Goal: Transaction & Acquisition: Purchase product/service

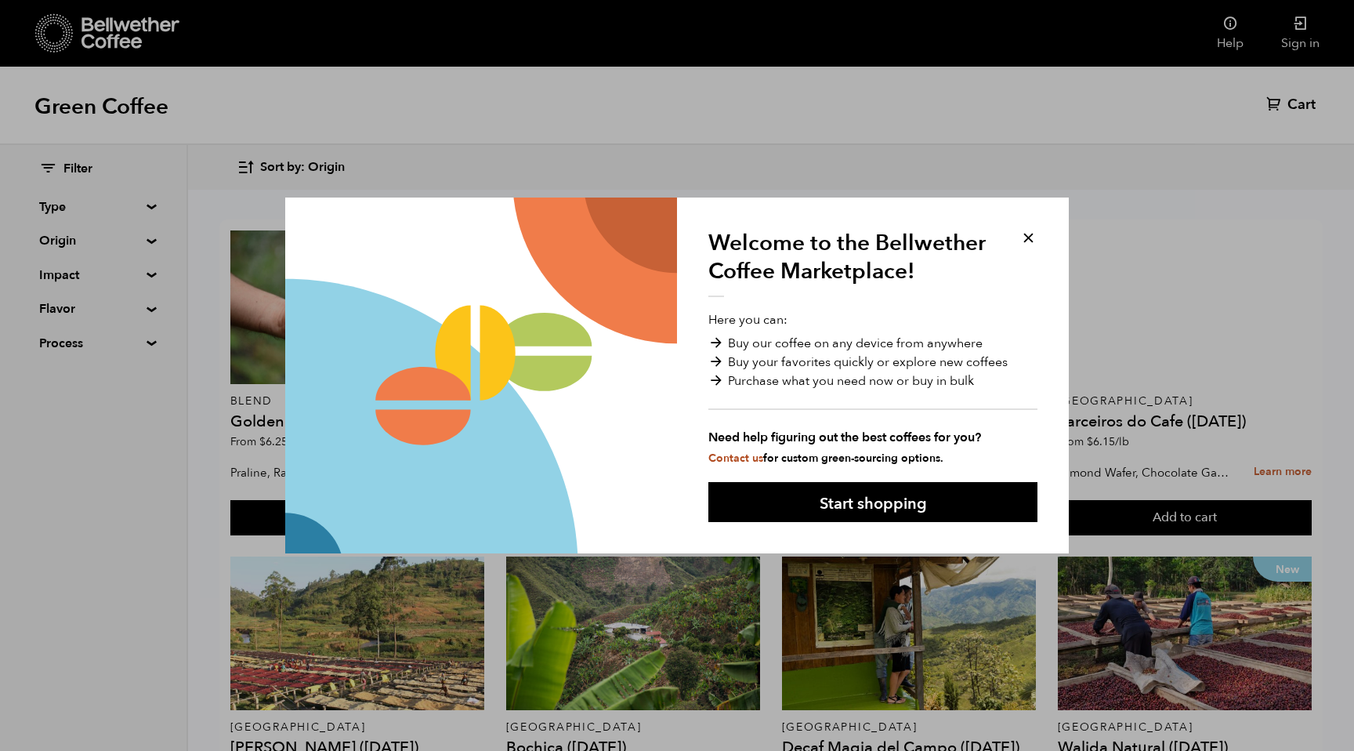
click at [1028, 240] on button at bounding box center [1029, 238] width 18 height 18
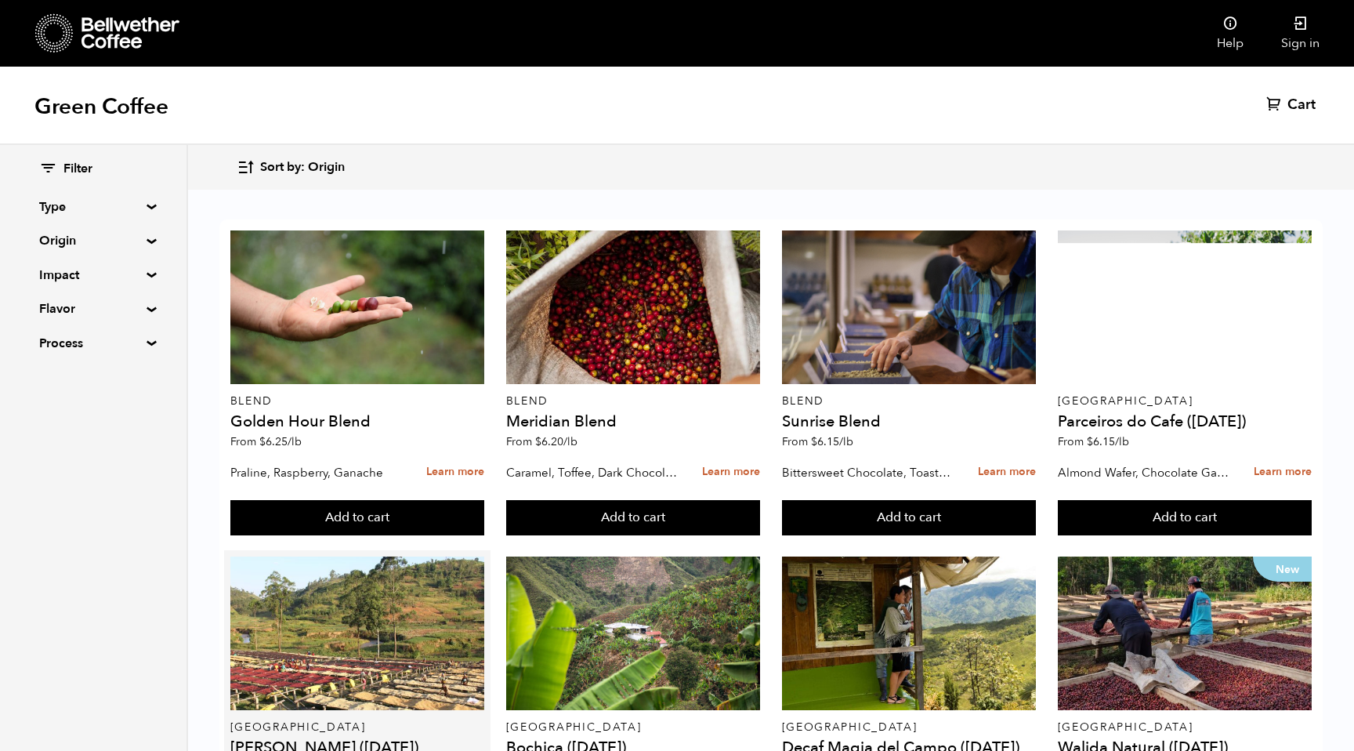
scroll to position [713, 0]
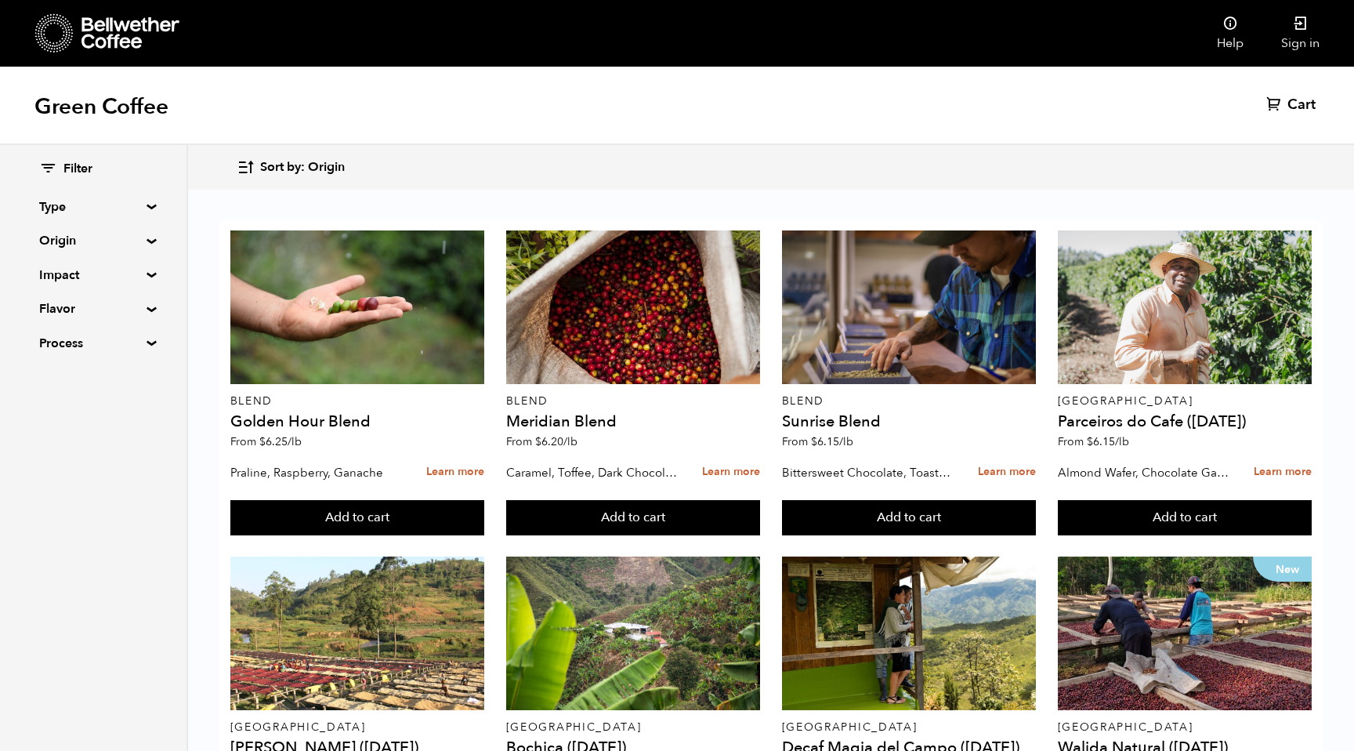
click at [142, 205] on summary "Type" at bounding box center [93, 207] width 108 height 19
click at [142, 205] on summary "Type" at bounding box center [93, 207] width 109 height 19
click at [147, 241] on summary "Origin" at bounding box center [93, 240] width 108 height 19
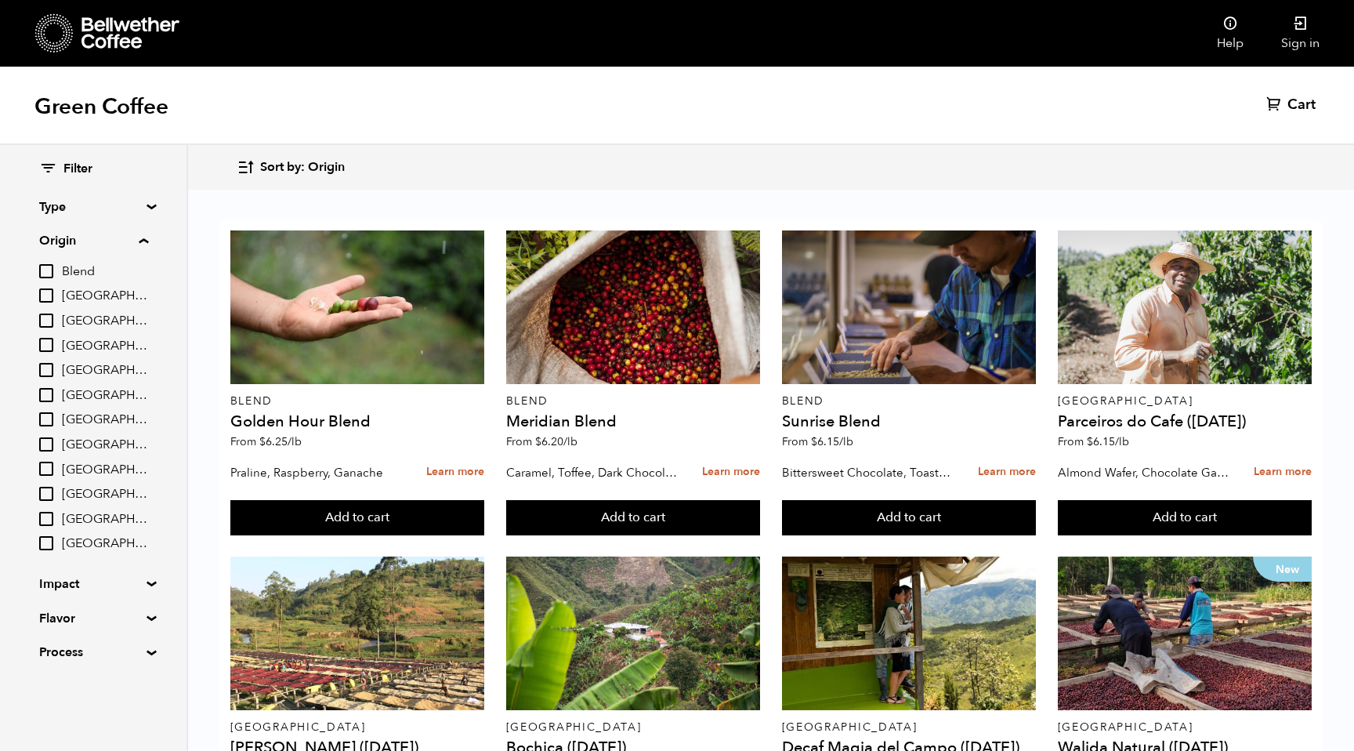
click at [147, 241] on summary "Origin" at bounding box center [93, 240] width 109 height 19
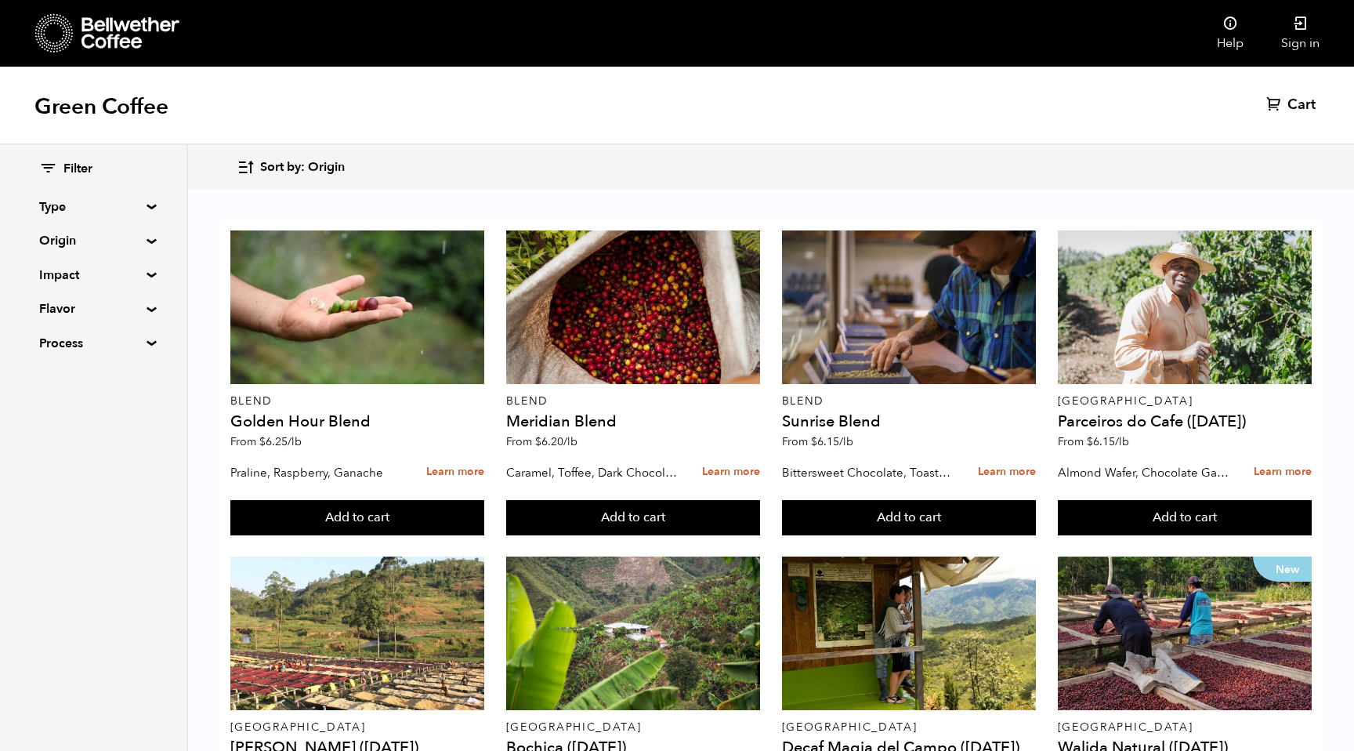
click at [84, 248] on summary "Origin" at bounding box center [93, 240] width 108 height 19
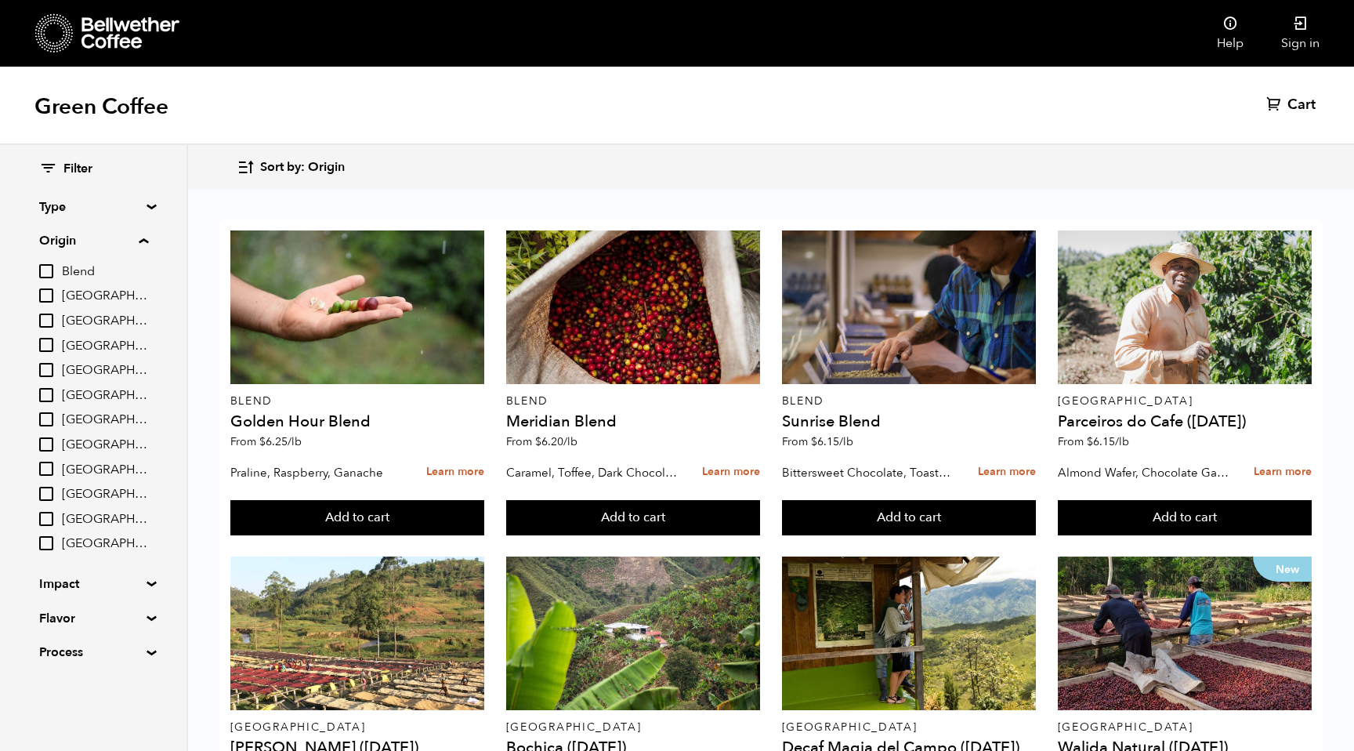
click at [92, 343] on span "[GEOGRAPHIC_DATA]" at bounding box center [105, 346] width 86 height 17
click at [0, 0] on input "[GEOGRAPHIC_DATA]" at bounding box center [0, 0] width 0 height 0
checkbox input "true"
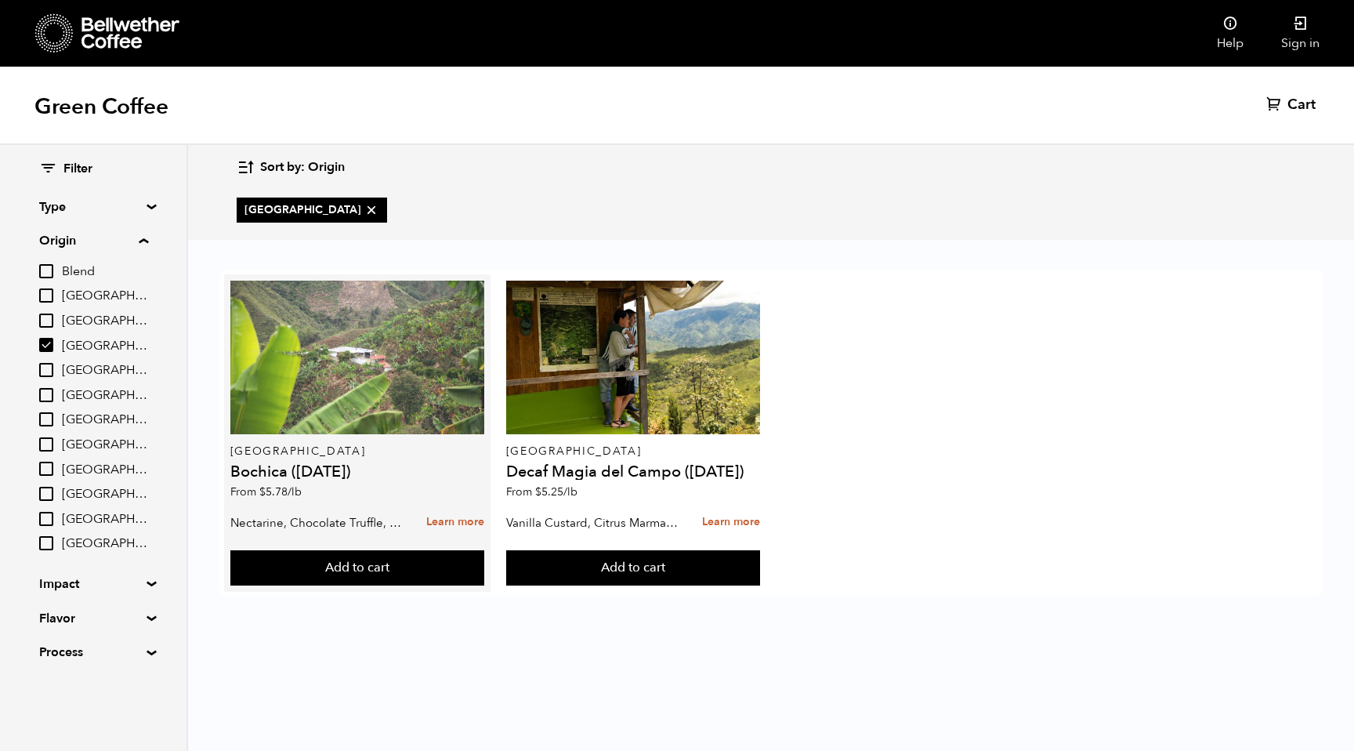
click at [302, 365] on div at bounding box center [357, 358] width 255 height 154
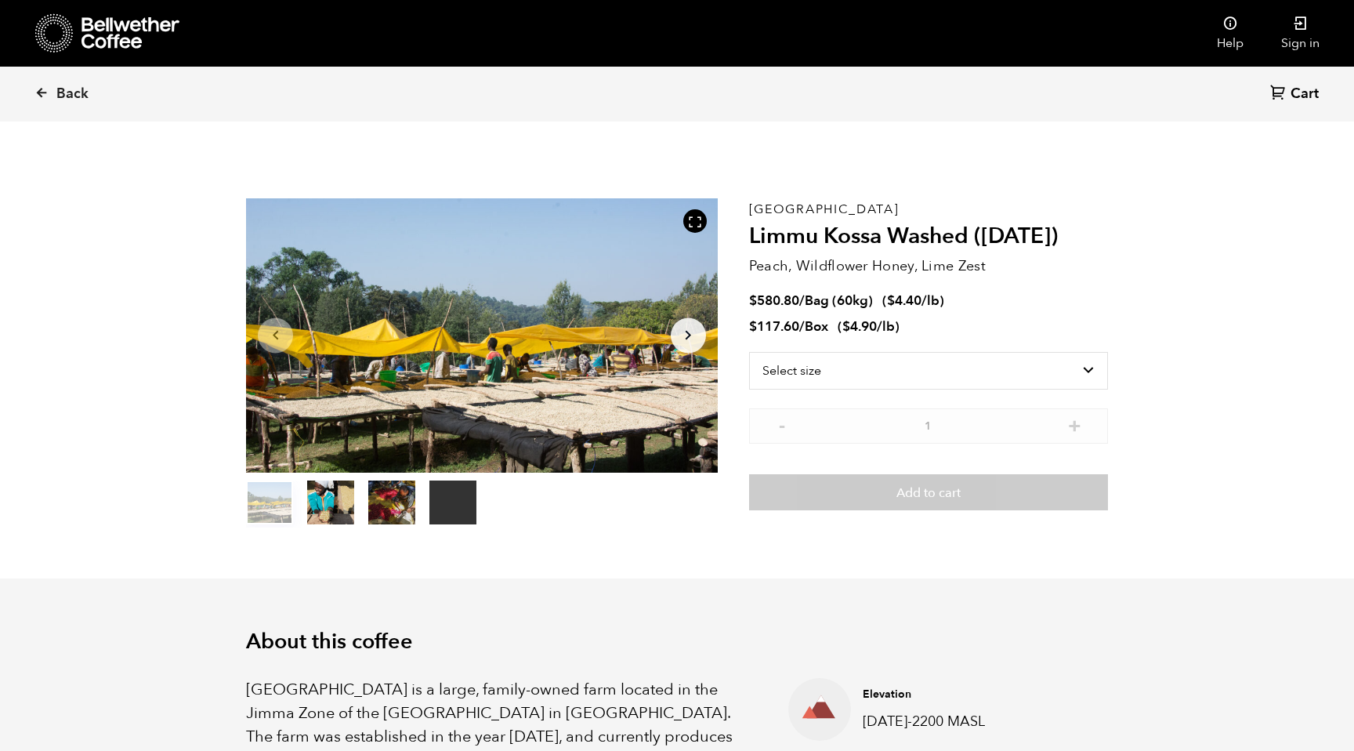
scroll to position [682, 835]
click at [342, 506] on button "item 1" at bounding box center [330, 506] width 47 height 44
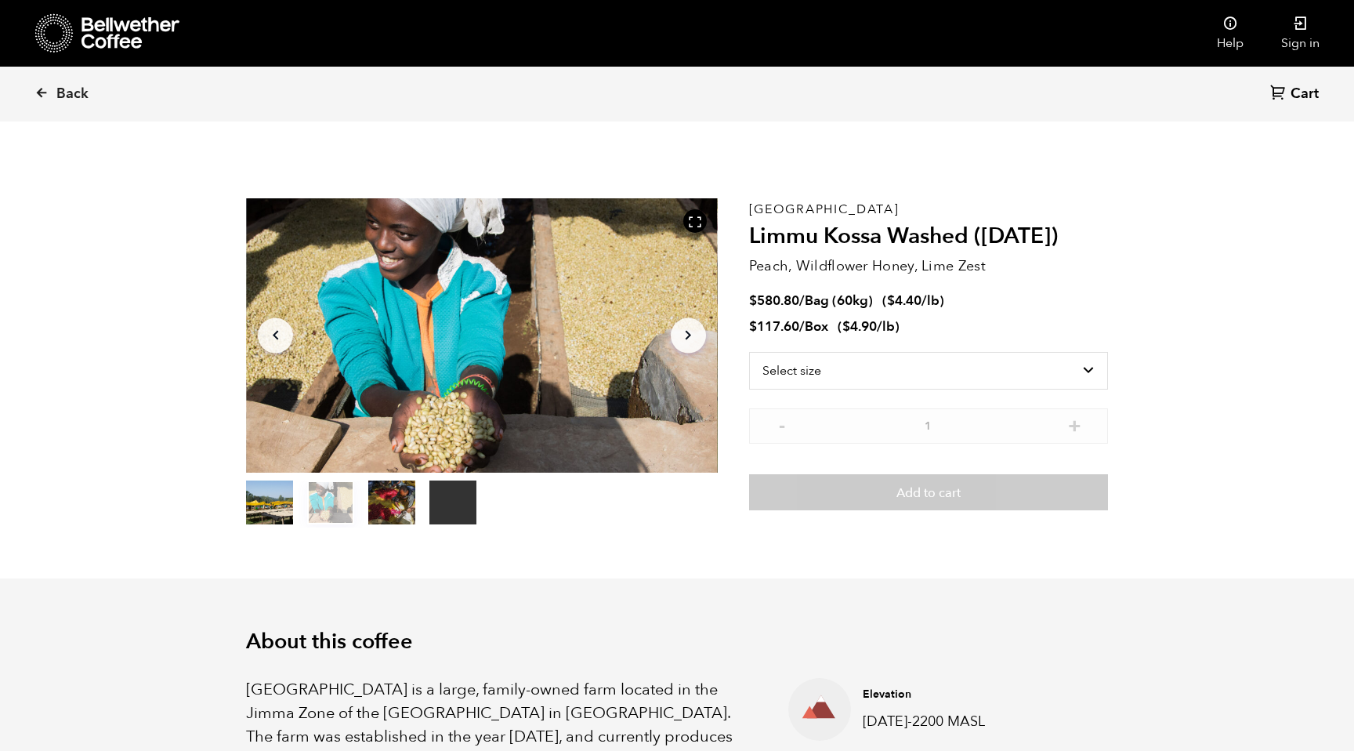
click at [379, 508] on button "item 2" at bounding box center [391, 506] width 47 height 44
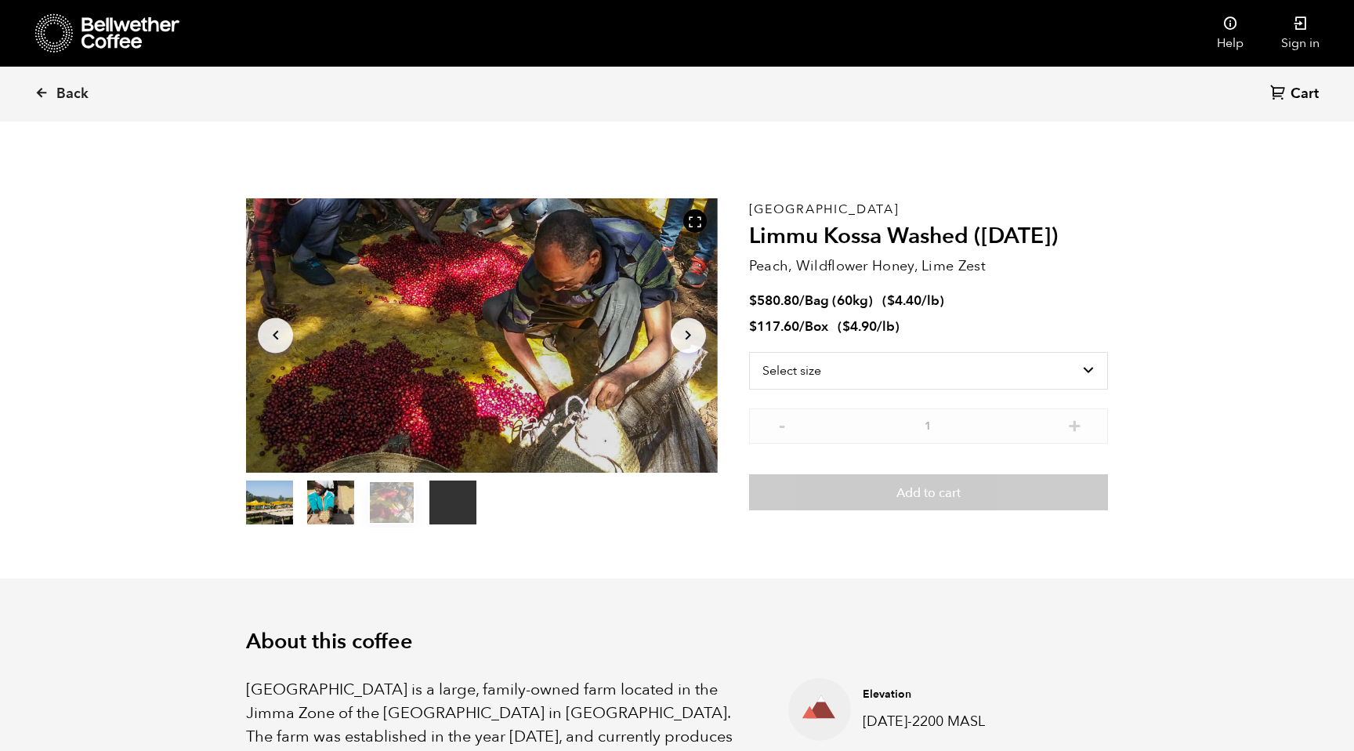
click at [421, 511] on ol "item 0 item 1 item 2 item 3" at bounding box center [361, 506] width 230 height 44
click at [457, 513] on button "item 3" at bounding box center [453, 506] width 47 height 44
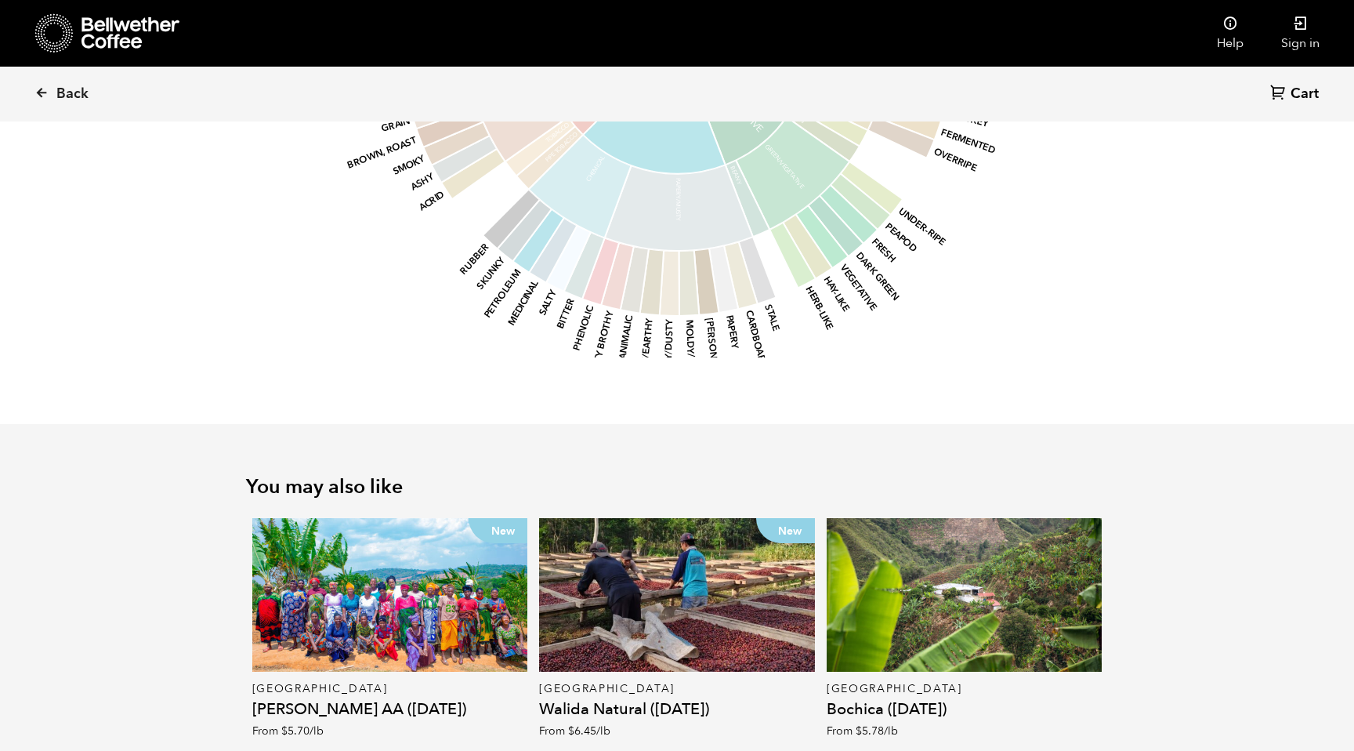
scroll to position [2053, 0]
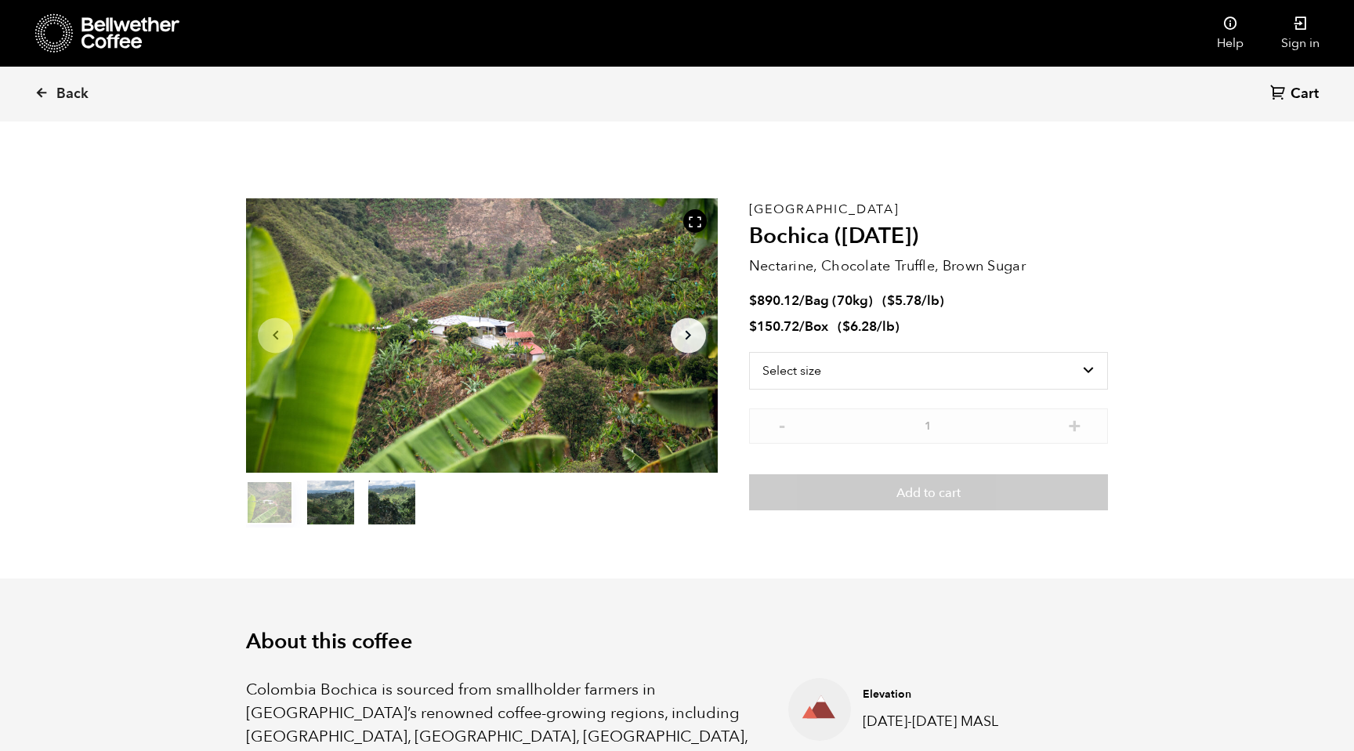
scroll to position [682, 835]
click at [693, 340] on icon "Arrow Right" at bounding box center [688, 335] width 19 height 19
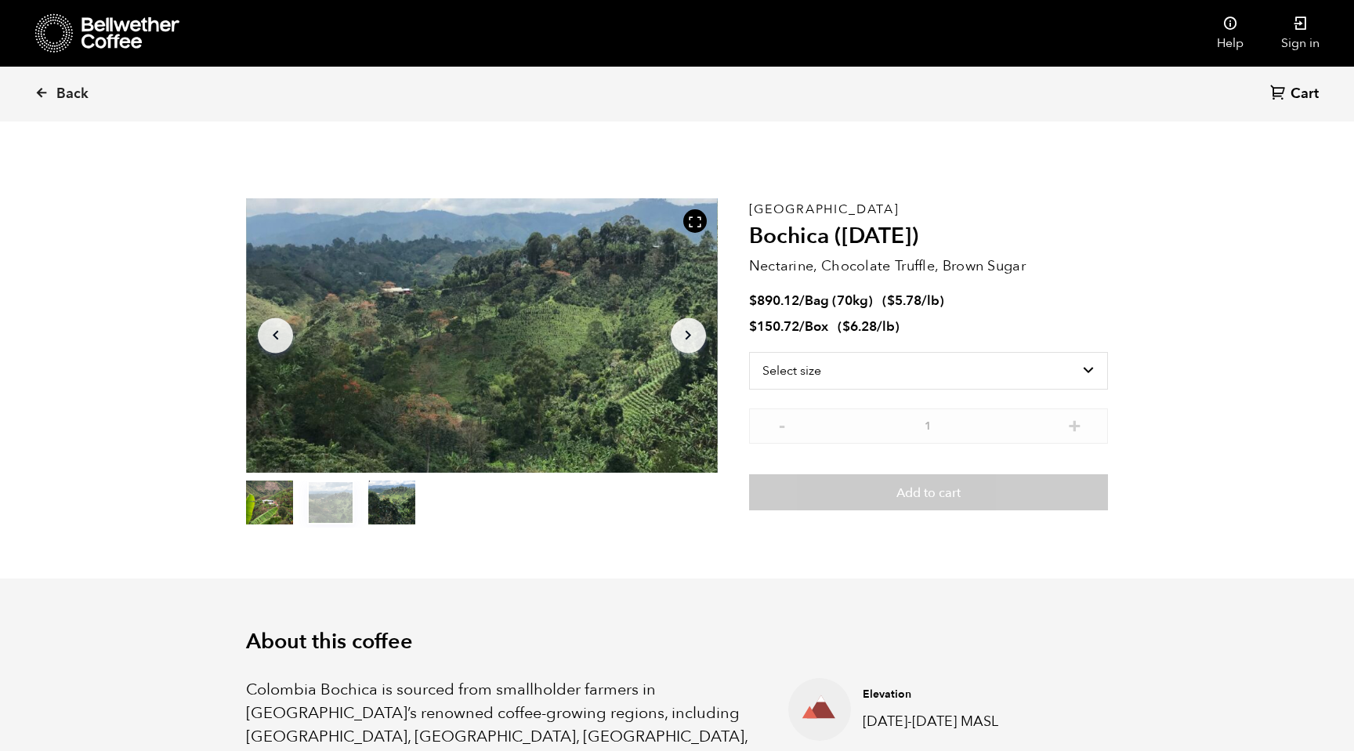
click at [690, 340] on icon "Arrow Right" at bounding box center [688, 335] width 19 height 19
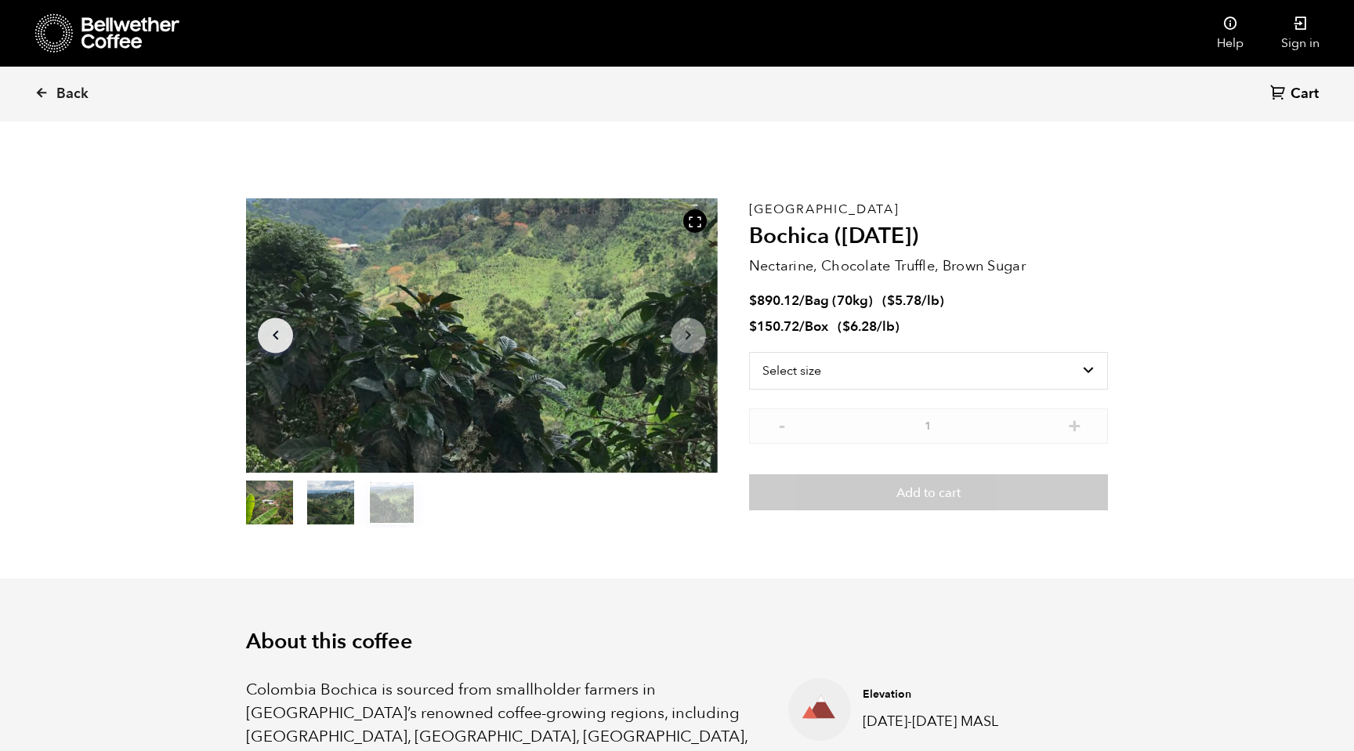
click at [690, 340] on icon "Arrow Right" at bounding box center [688, 335] width 19 height 19
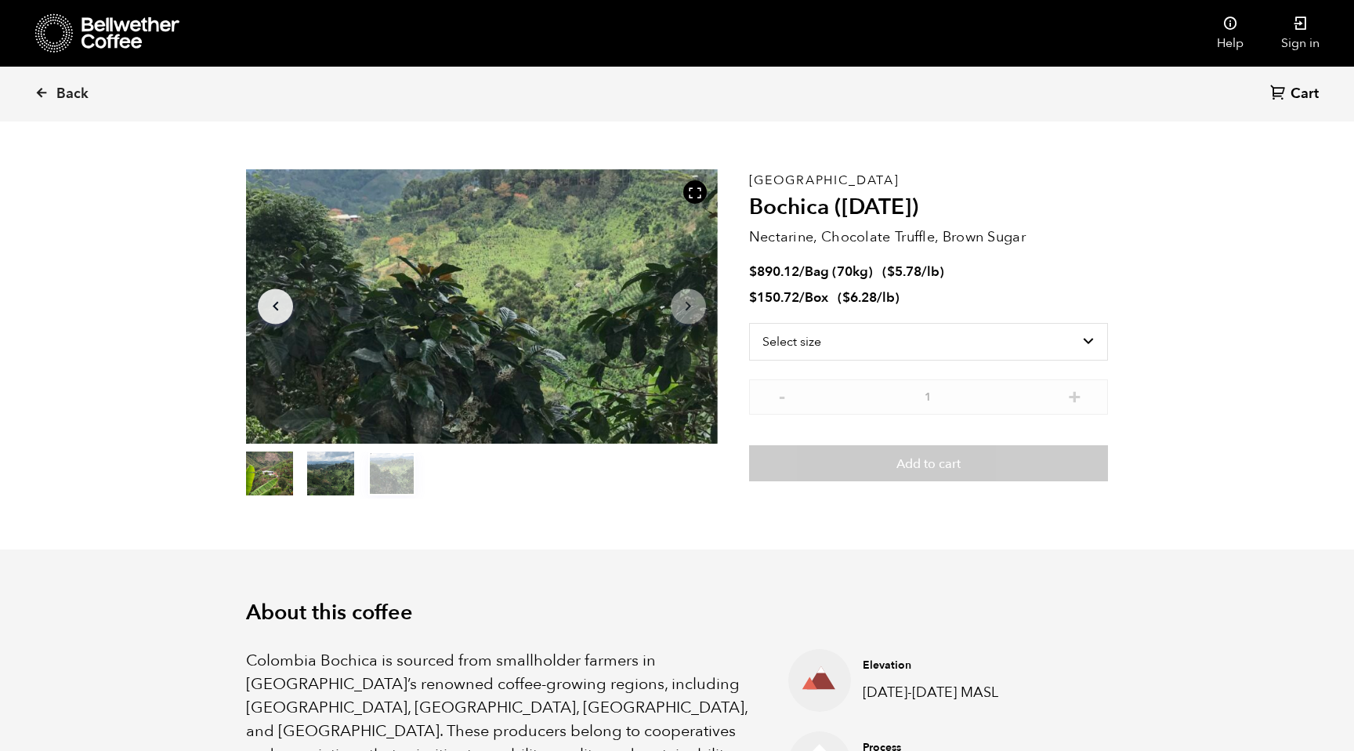
scroll to position [0, 0]
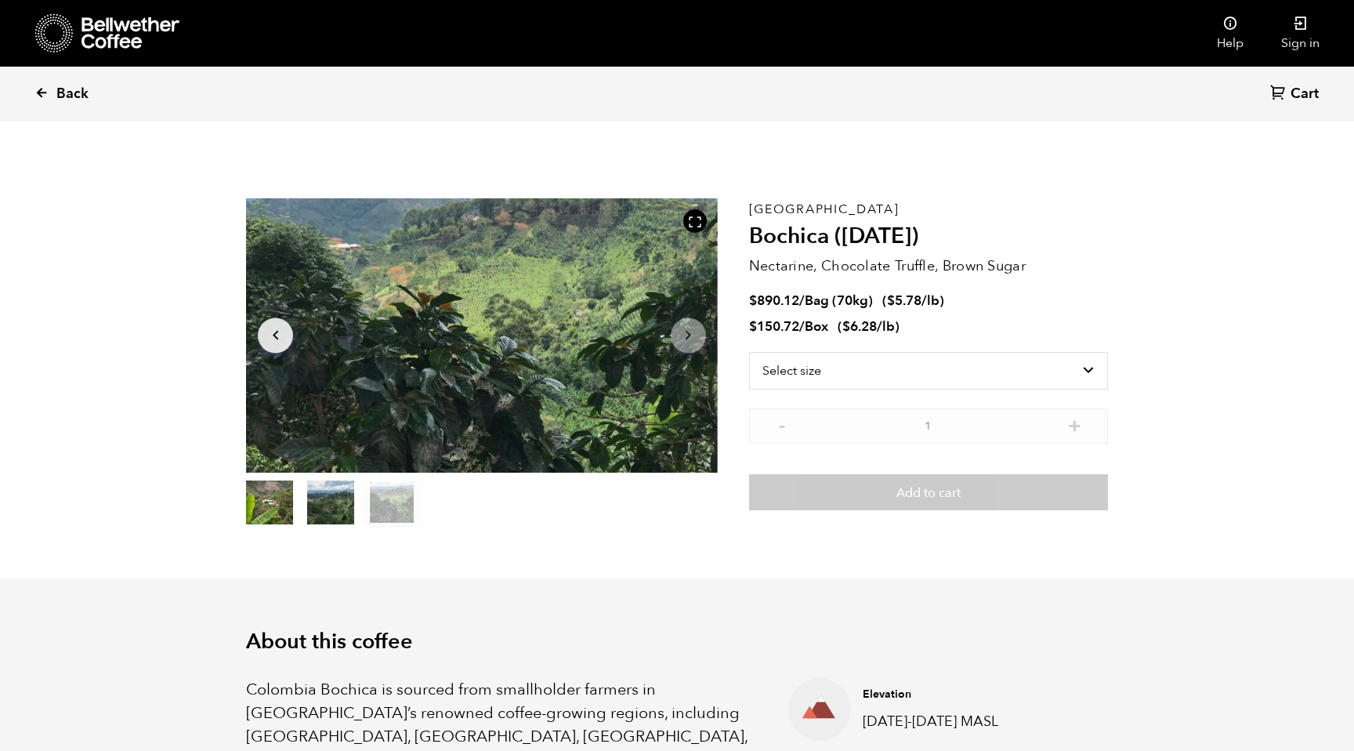
click at [50, 89] on link "Back" at bounding box center [82, 93] width 97 height 53
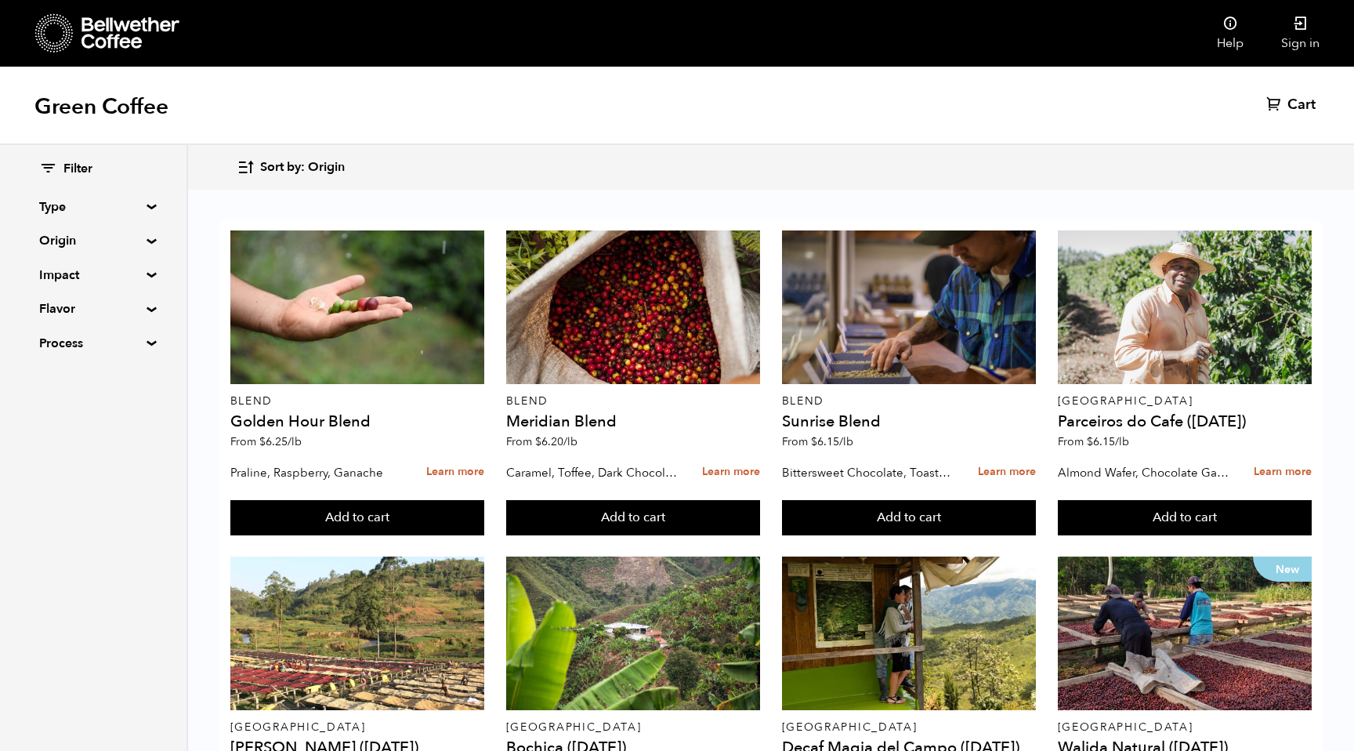
click at [91, 39] on icon at bounding box center [131, 32] width 98 height 31
click at [113, 24] on icon at bounding box center [131, 32] width 98 height 31
